Goal: Navigation & Orientation: Find specific page/section

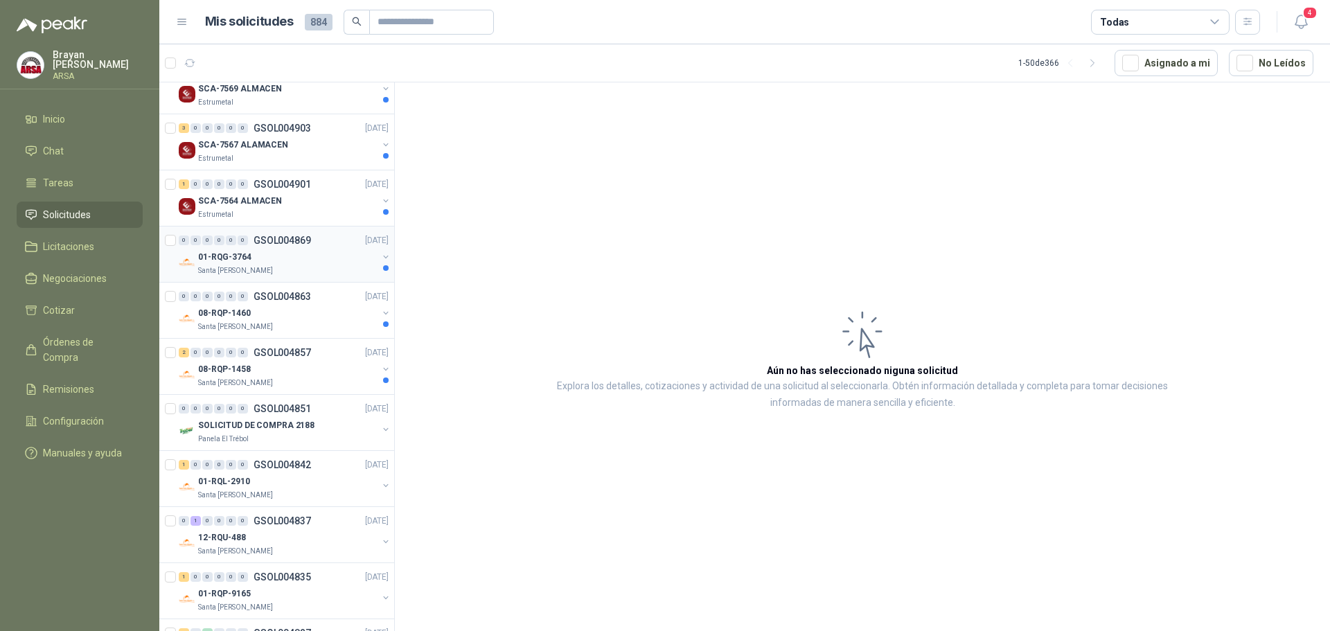
scroll to position [277, 0]
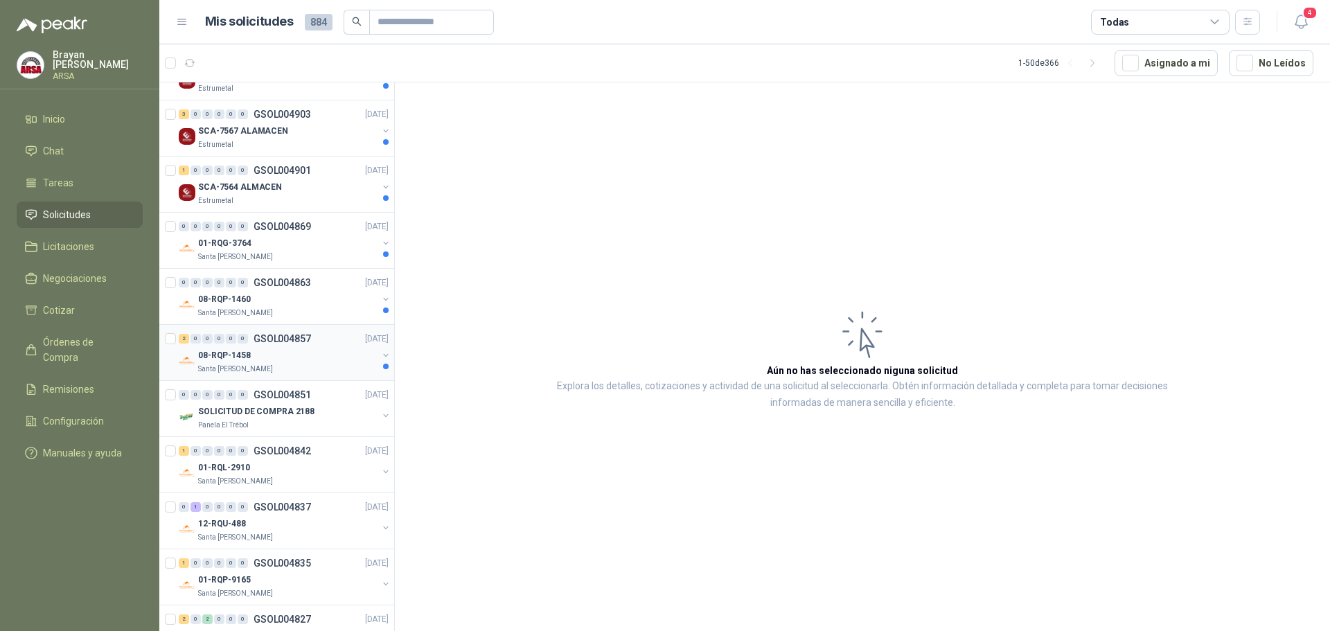
click at [283, 350] on div "08-RQP-1458" at bounding box center [287, 355] width 179 height 17
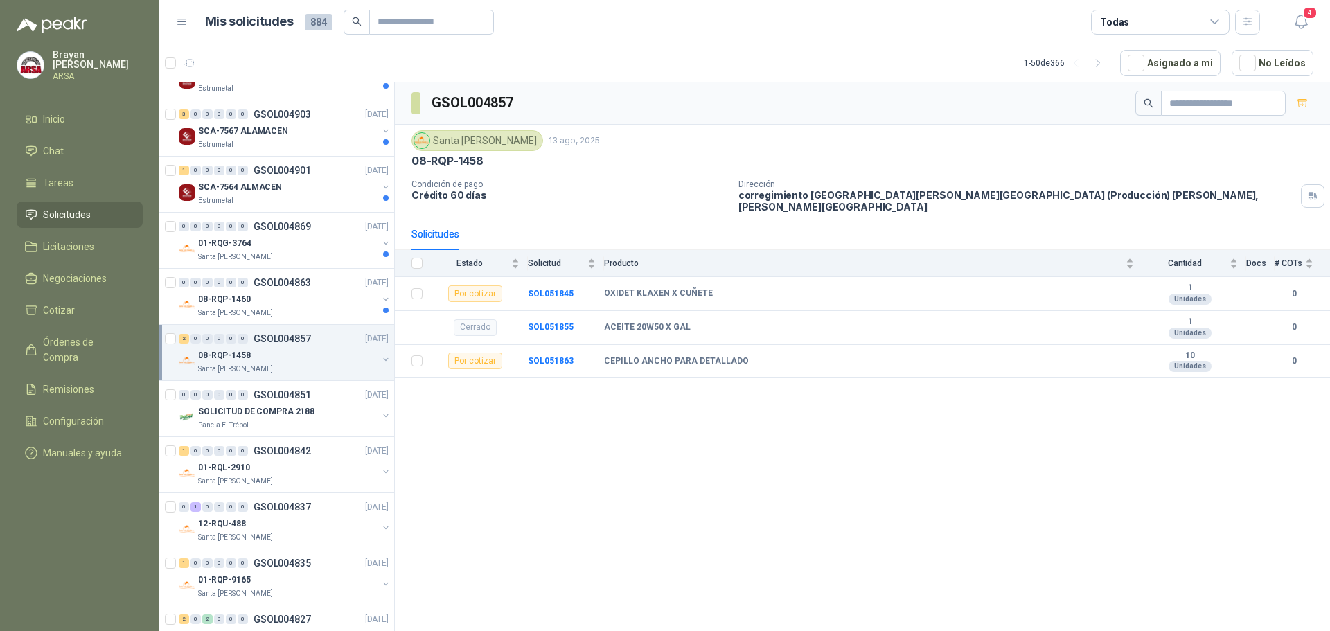
click at [673, 452] on div "GSOL004857 Santa [PERSON_NAME] 13 ago, 2025 08-RQP-1458 Condición de pago Crédi…" at bounding box center [862, 358] width 935 height 553
click at [324, 302] on div "08-RQP-1460" at bounding box center [287, 299] width 179 height 17
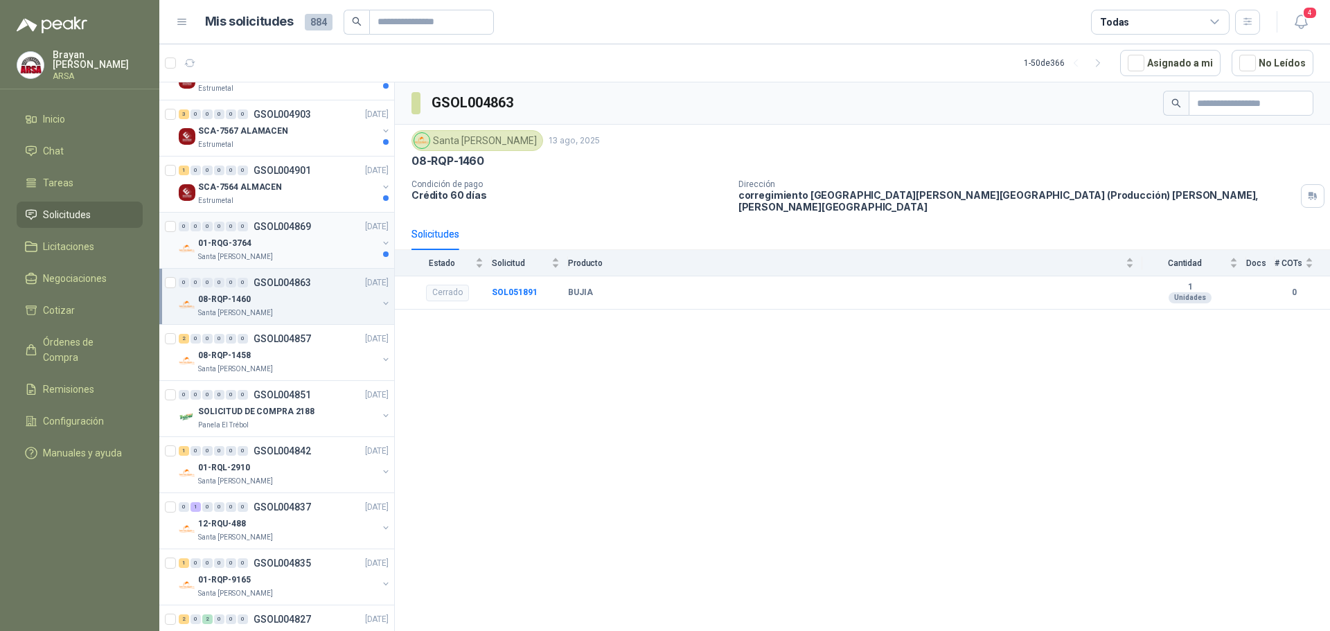
click at [303, 238] on div "01-RQG-3764" at bounding box center [287, 243] width 179 height 17
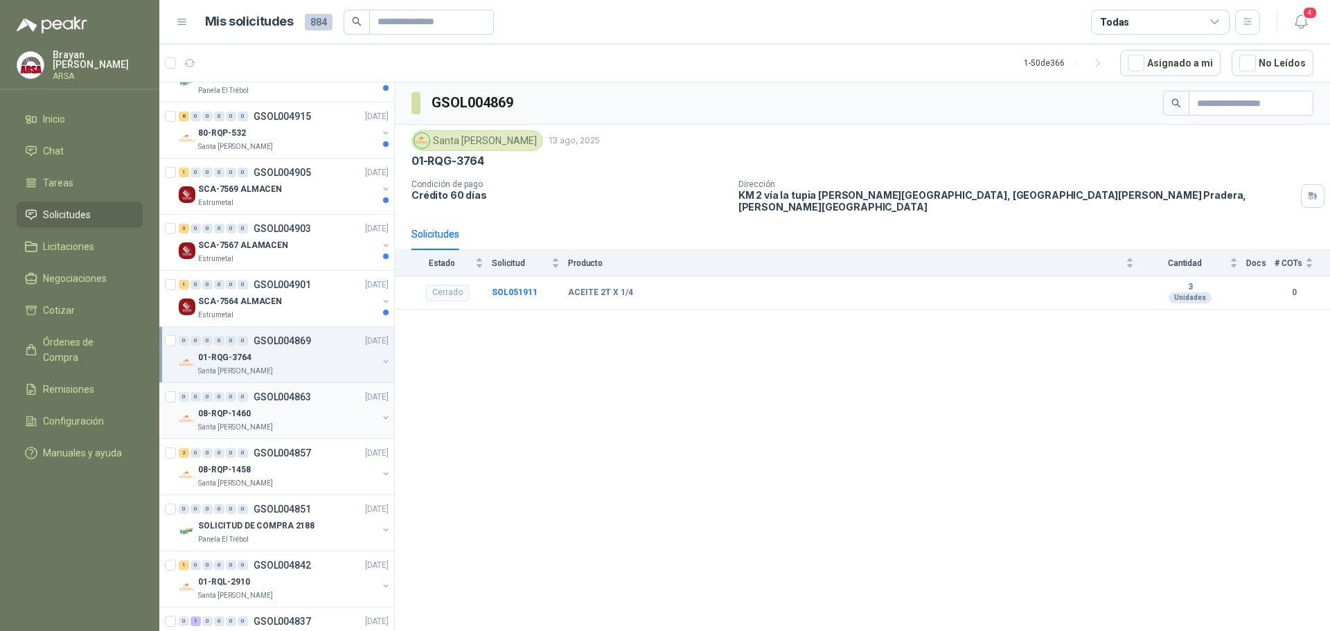
scroll to position [139, 0]
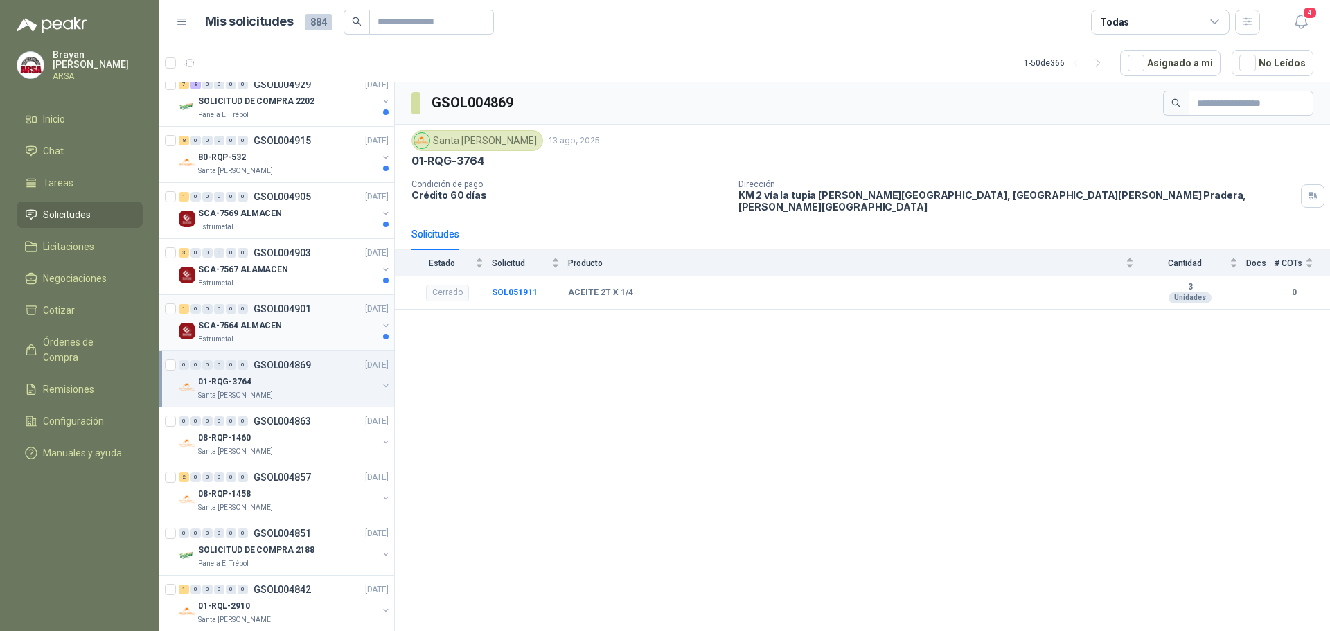
click at [317, 331] on div "SCA-7564 ALMACEN" at bounding box center [287, 325] width 179 height 17
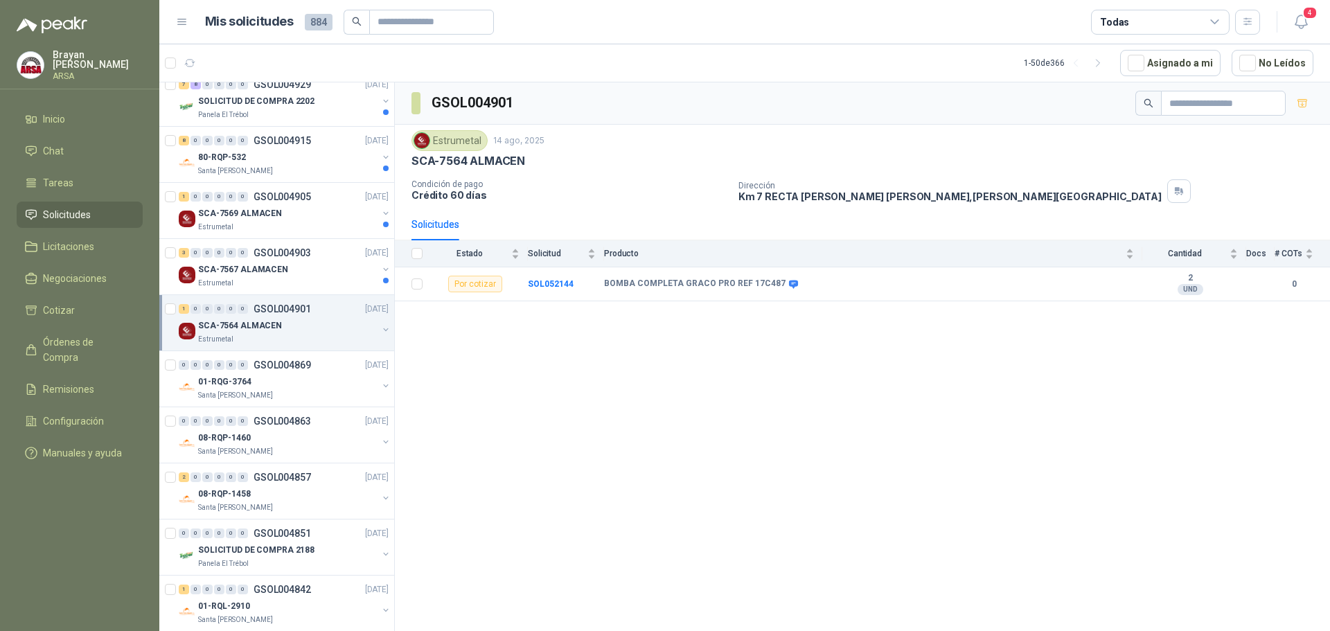
click at [499, 354] on div "GSOL004901 Estrumetal 14 ago, 2025 SCA-7564 ALMACEN Condición de pago Crédito 6…" at bounding box center [862, 358] width 935 height 553
click at [293, 248] on p "GSOL004903" at bounding box center [281, 253] width 57 height 10
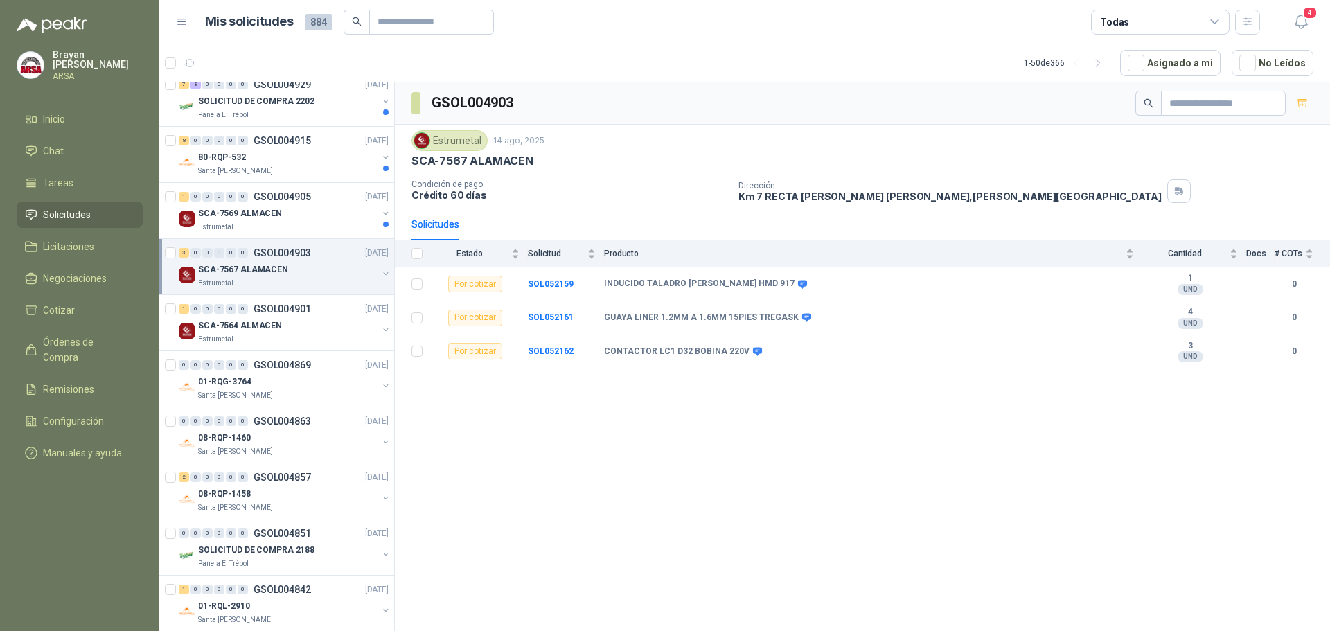
click at [553, 440] on div "GSOL004903 Estrumetal 14 ago, 2025 SCA-7567 ALAMACEN Condición de pago Crédito …" at bounding box center [862, 358] width 935 height 553
click at [321, 211] on div "SCA-7569 ALMACEN" at bounding box center [287, 213] width 179 height 17
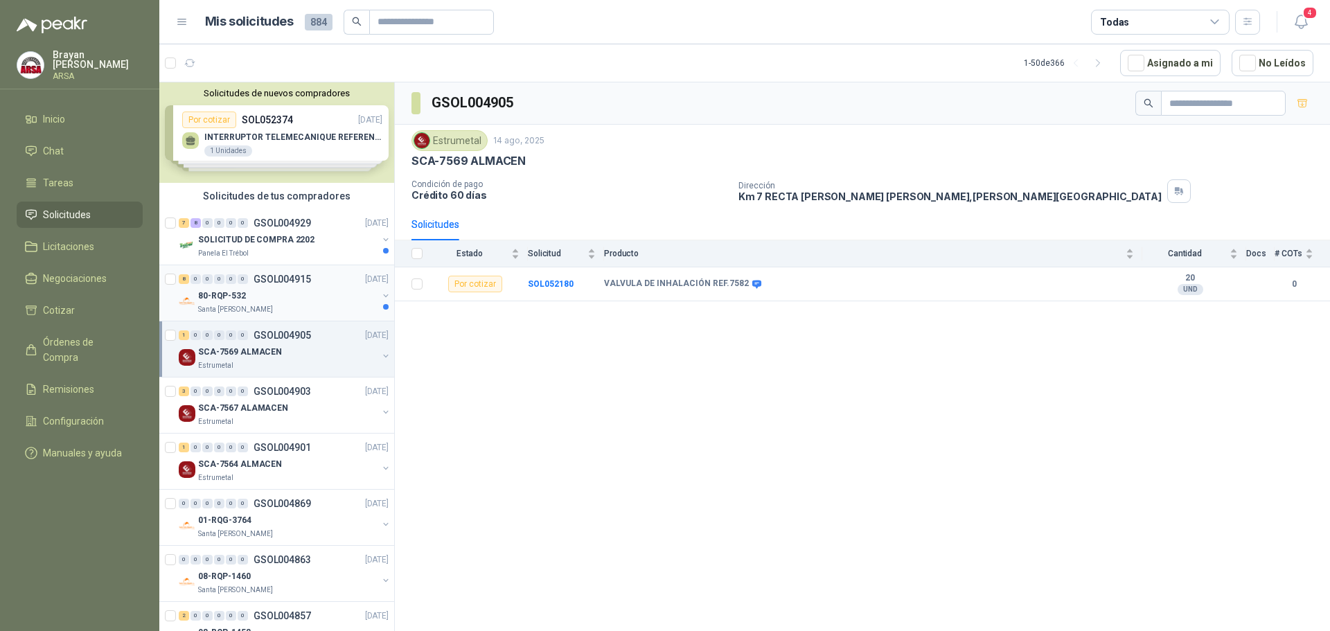
click at [332, 297] on div "80-RQP-532" at bounding box center [287, 295] width 179 height 17
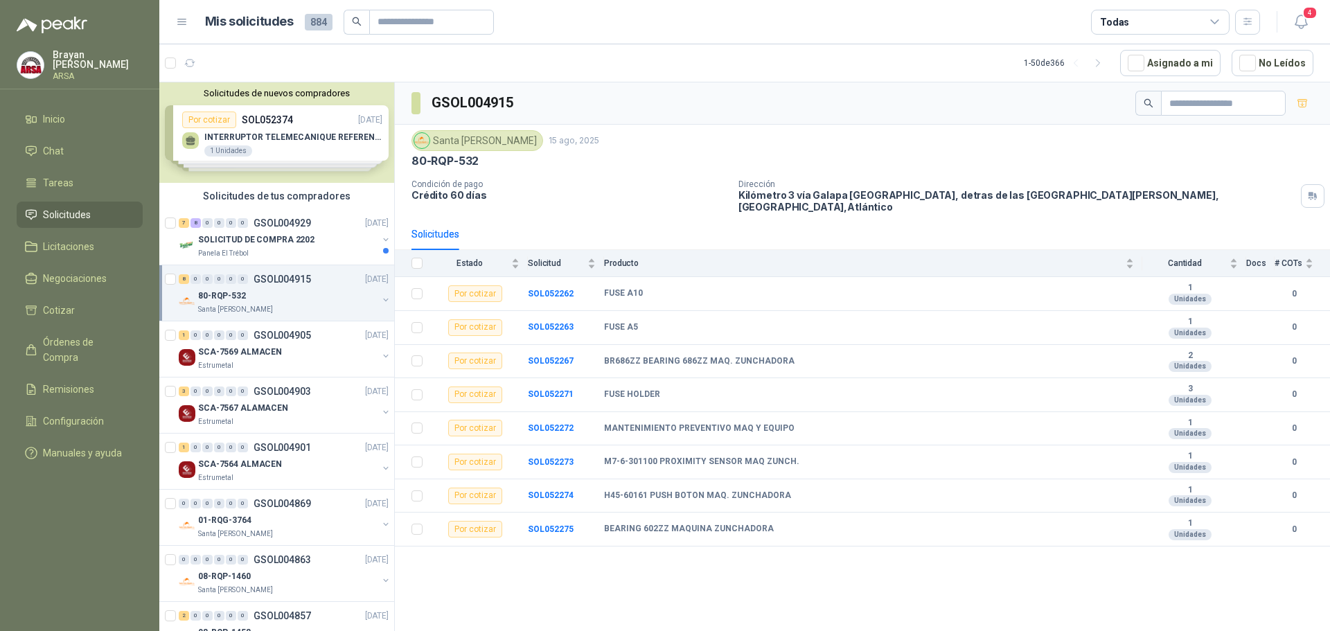
click at [599, 564] on div "GSOL004915 [GEOGRAPHIC_DATA][PERSON_NAME] 15 ago, 2025 80-RQP-532 Condición de …" at bounding box center [862, 358] width 935 height 553
click at [326, 240] on div "SOLICITUD DE COMPRA 2202" at bounding box center [287, 239] width 179 height 17
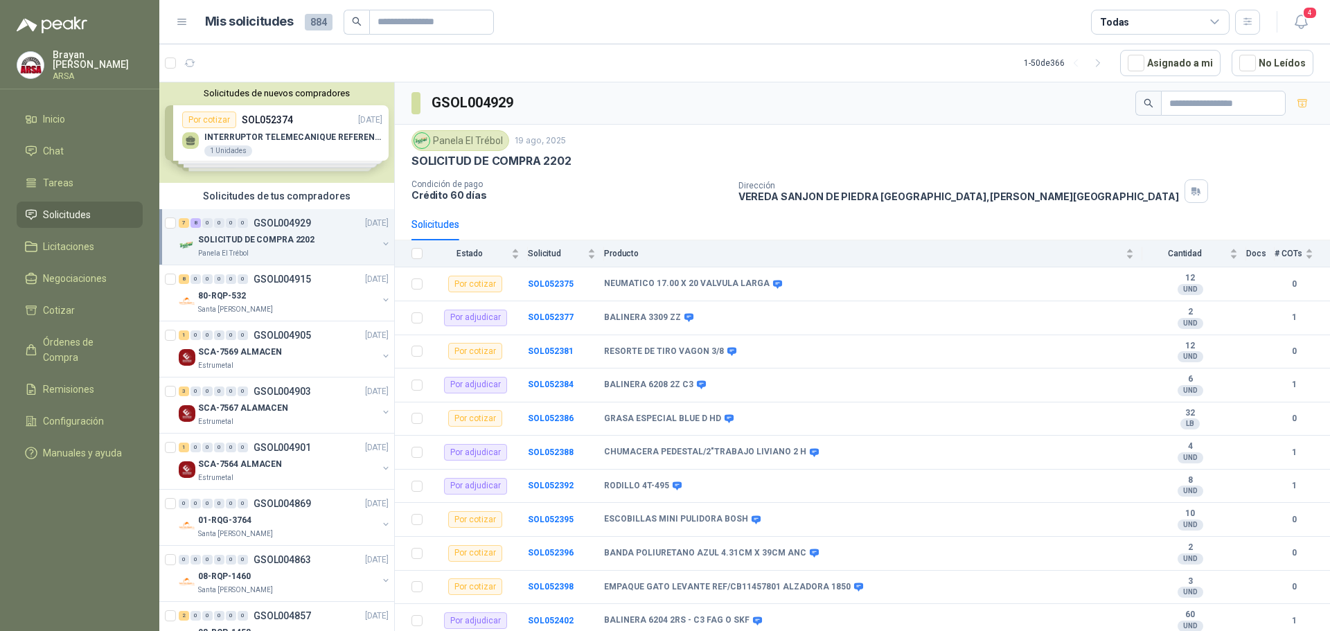
click at [640, 163] on div "SOLICITUD DE COMPRA 2202" at bounding box center [862, 161] width 902 height 15
